Goal: Task Accomplishment & Management: Manage account settings

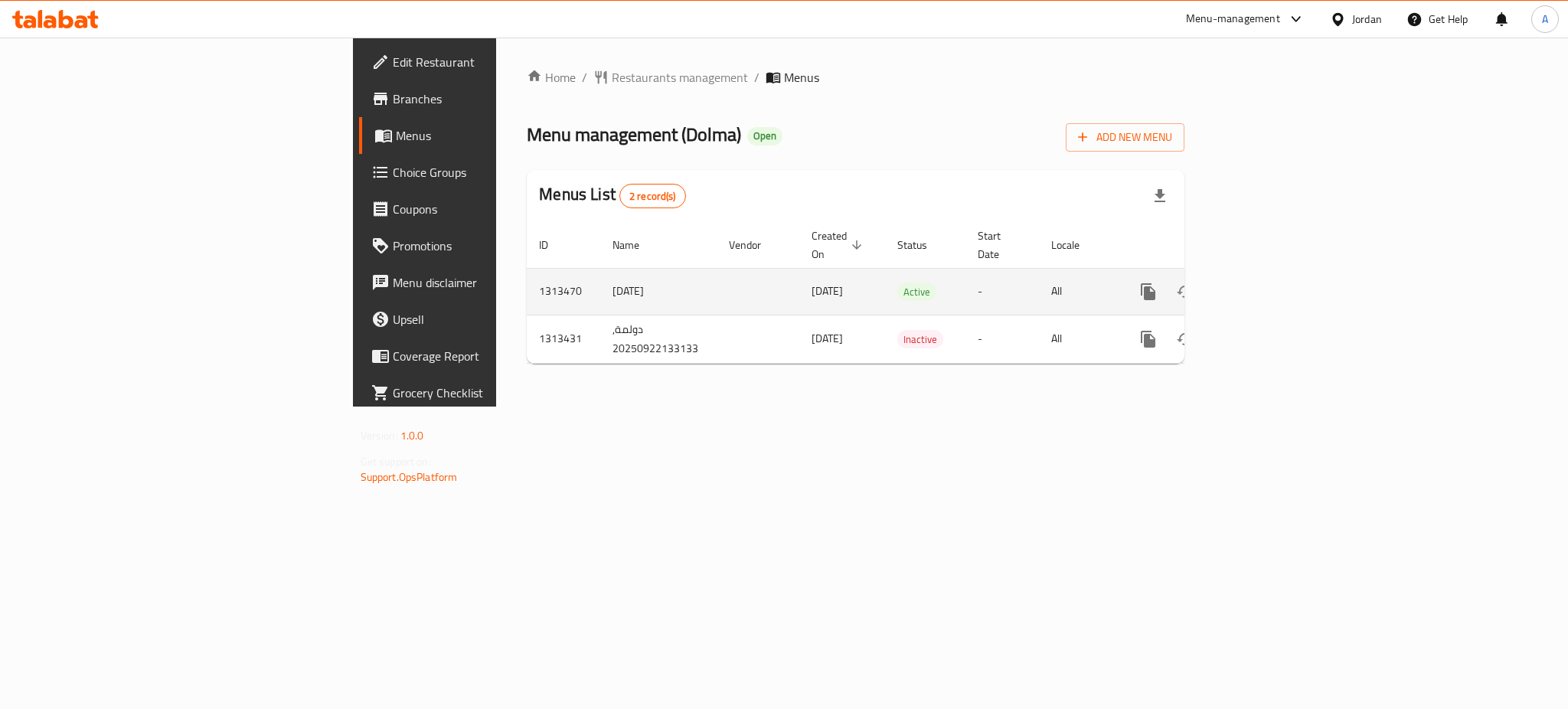
click at [1268, 283] on icon "enhanced table" at bounding box center [1259, 292] width 19 height 19
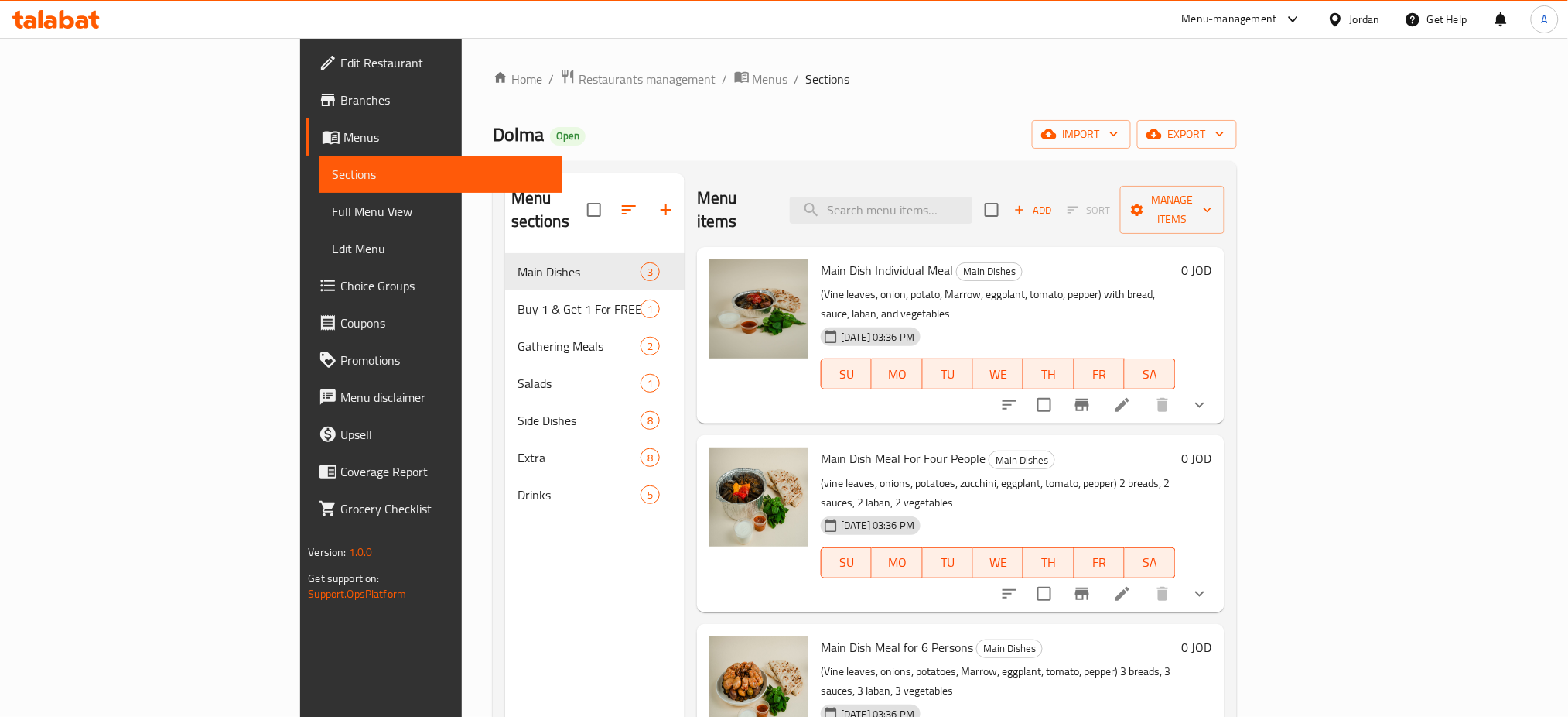
click at [301, 606] on div "Edit Restaurant Branches Menus Sections Full Menu View Edit Menu Choice Groups …" at bounding box center [432, 396] width 262 height 717
click at [1132, 396] on icon at bounding box center [1123, 405] width 19 height 19
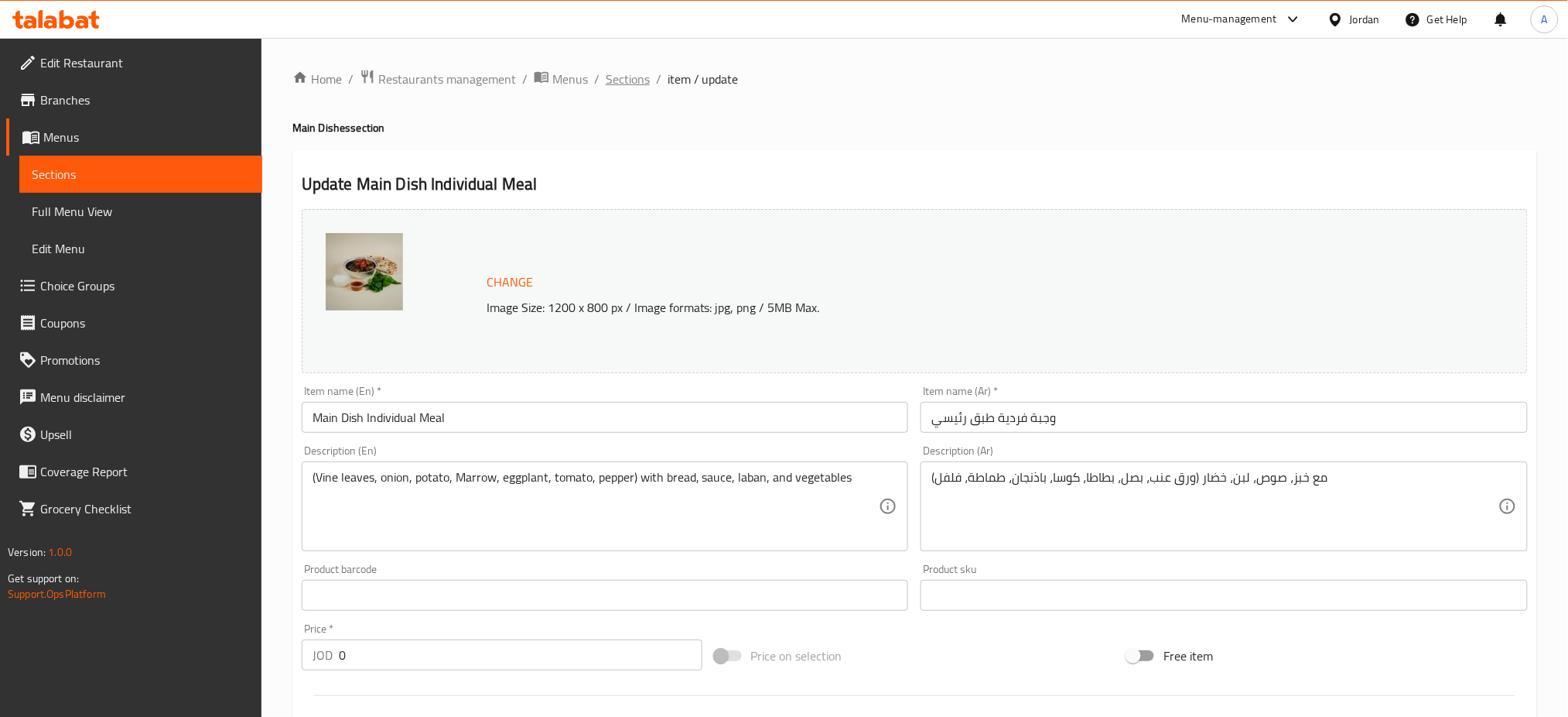
click at [606, 71] on span "Sections" at bounding box center [628, 79] width 44 height 19
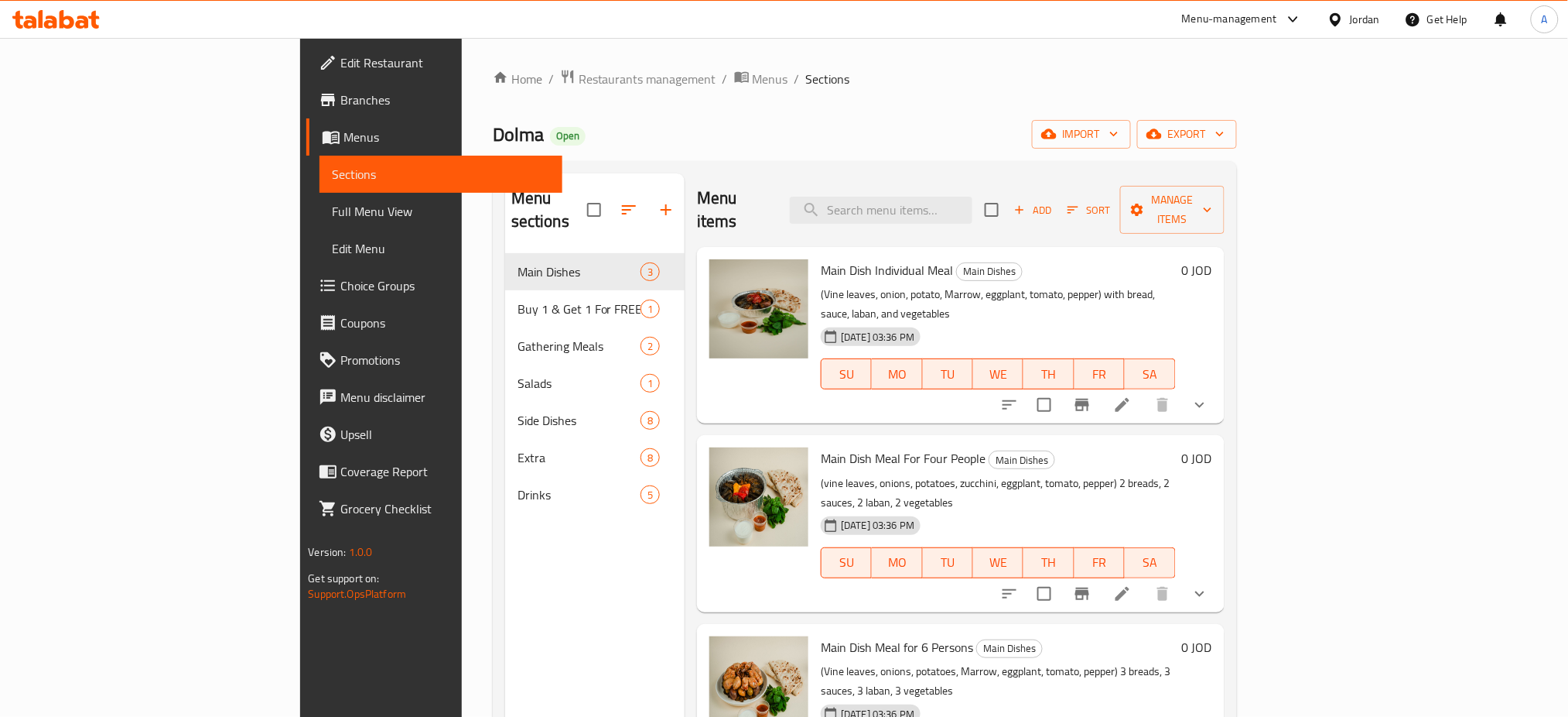
click at [1144, 580] on li at bounding box center [1122, 593] width 43 height 27
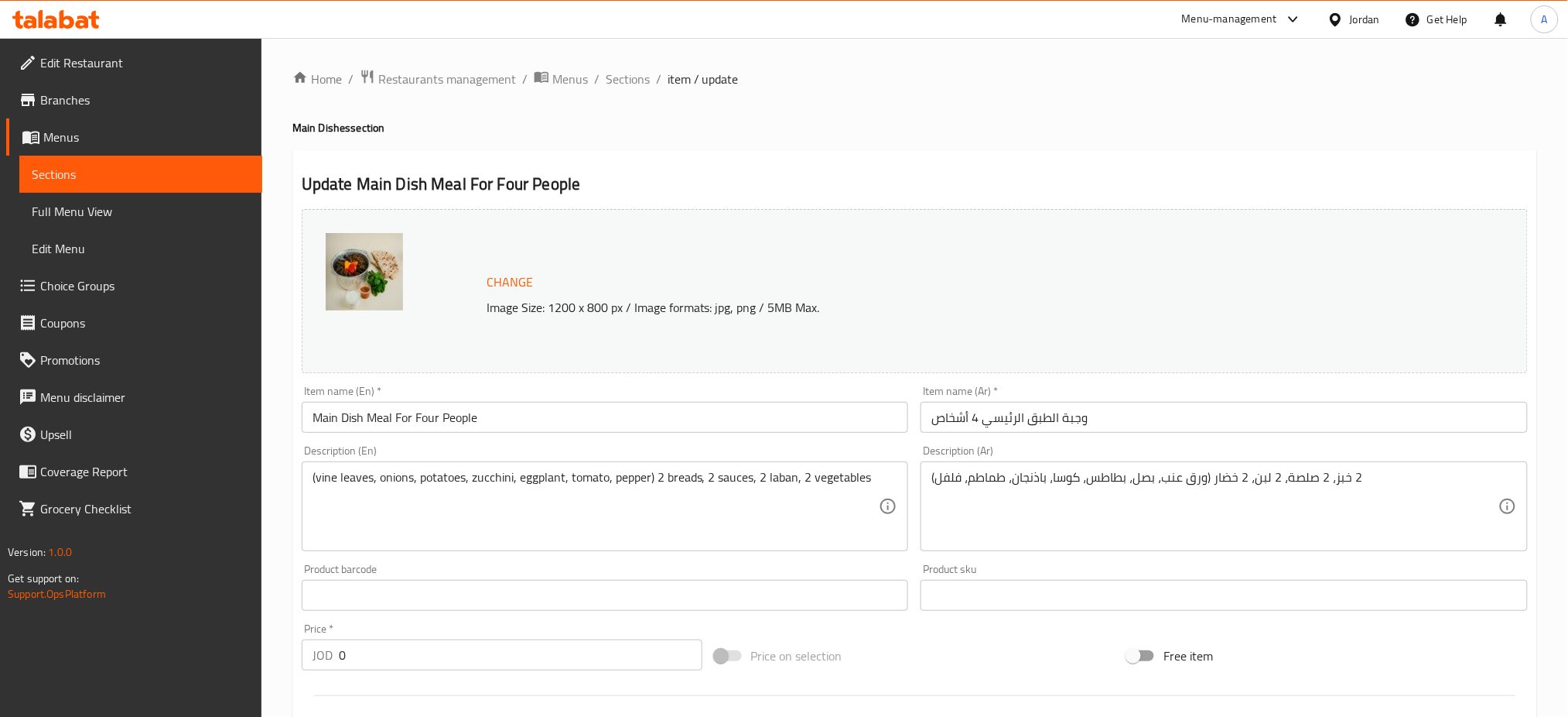
click at [578, 68] on div "Home / Restaurants management / Menus / Sections / item / update Main Dishes se…" at bounding box center [914, 594] width 1307 height 1114
click at [606, 75] on span "Sections" at bounding box center [628, 79] width 44 height 19
